Goal: Register for event/course

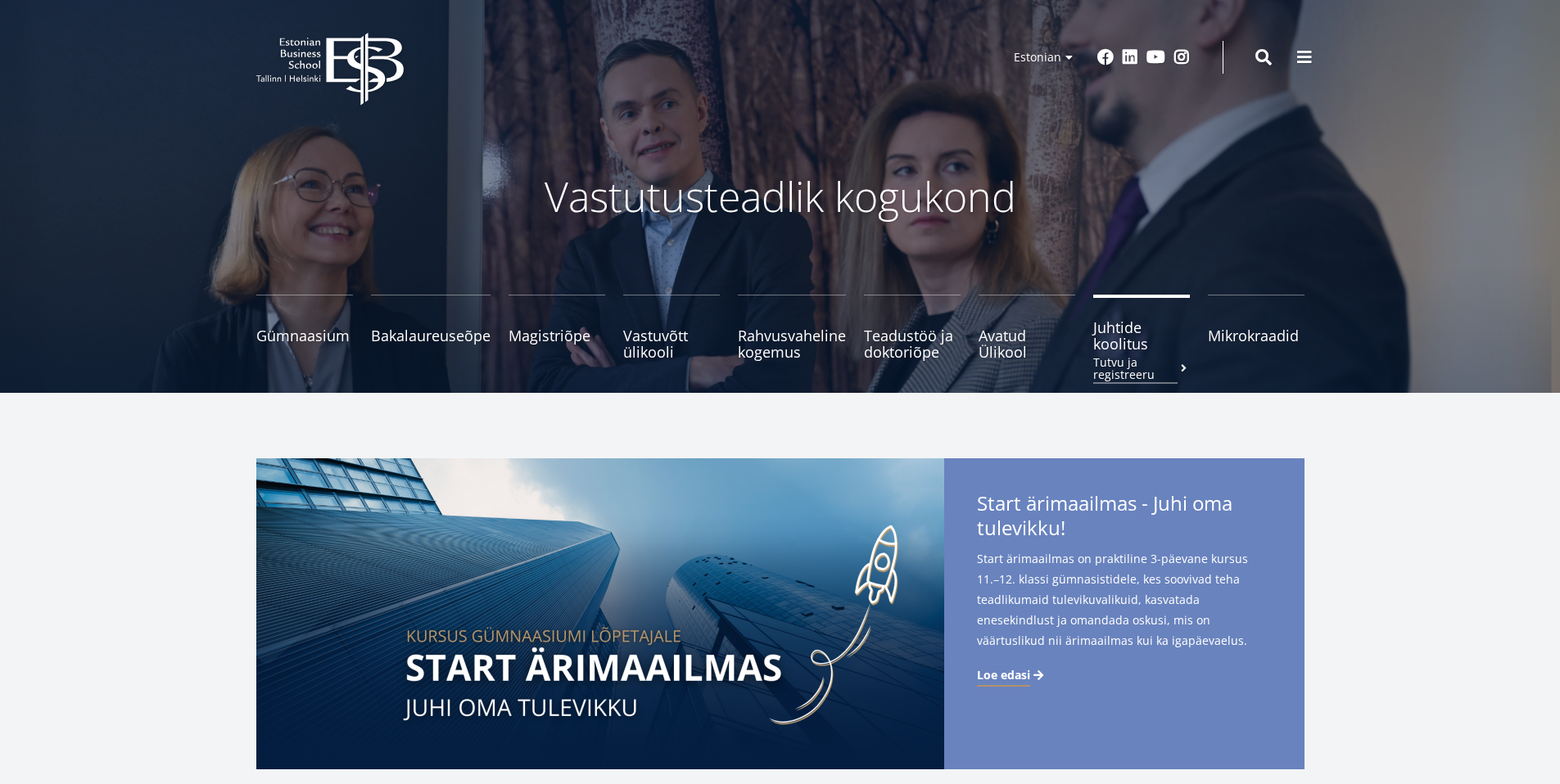
click at [1130, 322] on span "Juhtide koolitus Tutvu ja registreeru" at bounding box center [1141, 335] width 97 height 33
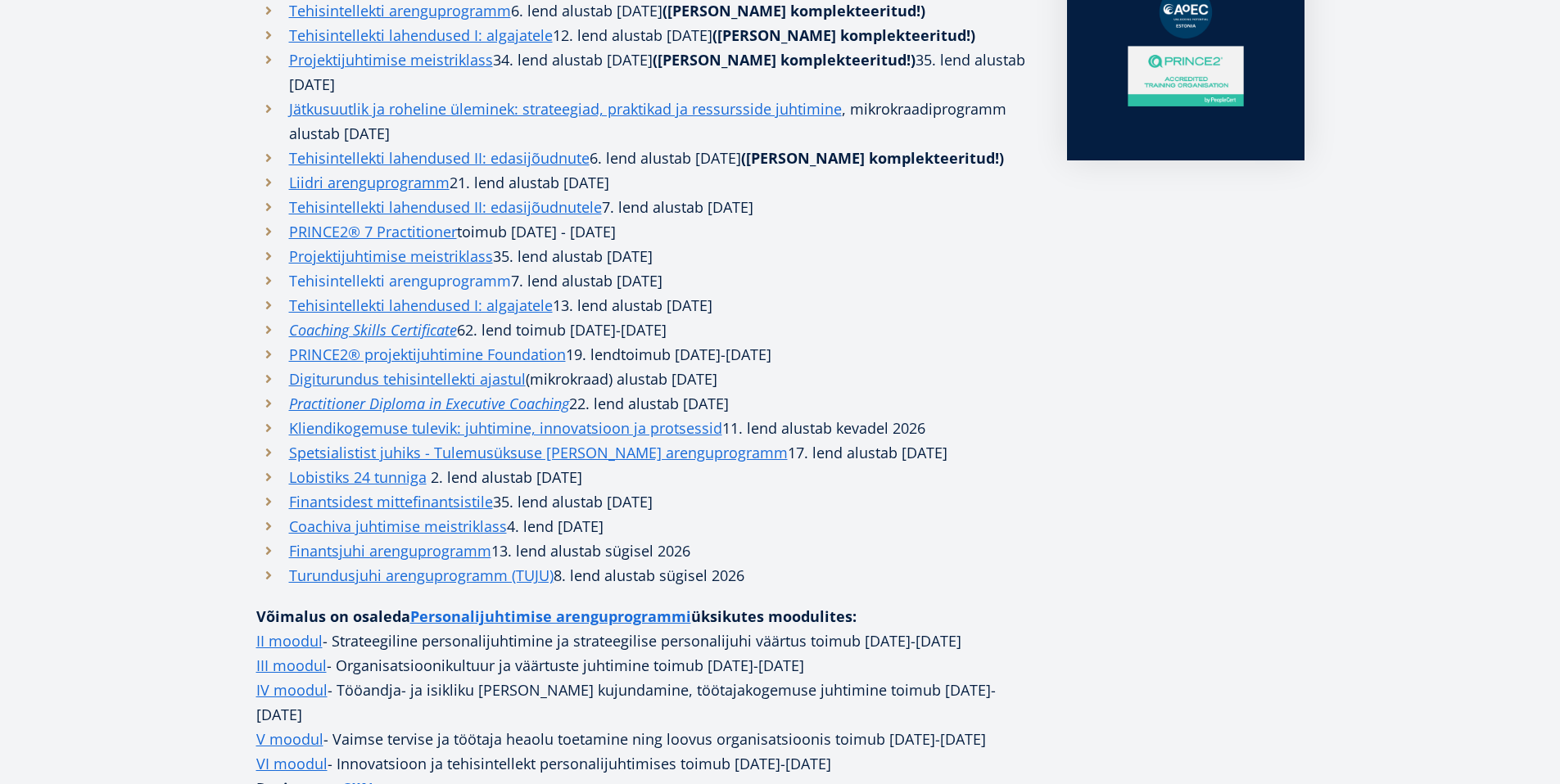
scroll to position [672, 0]
click at [412, 269] on link "Tehisintellekti arenguprogramm" at bounding box center [400, 281] width 222 height 24
click at [416, 294] on link "Tehisintellekti lahendused I: algajatele" at bounding box center [420, 305] width 264 height 24
